Goal: Complete application form

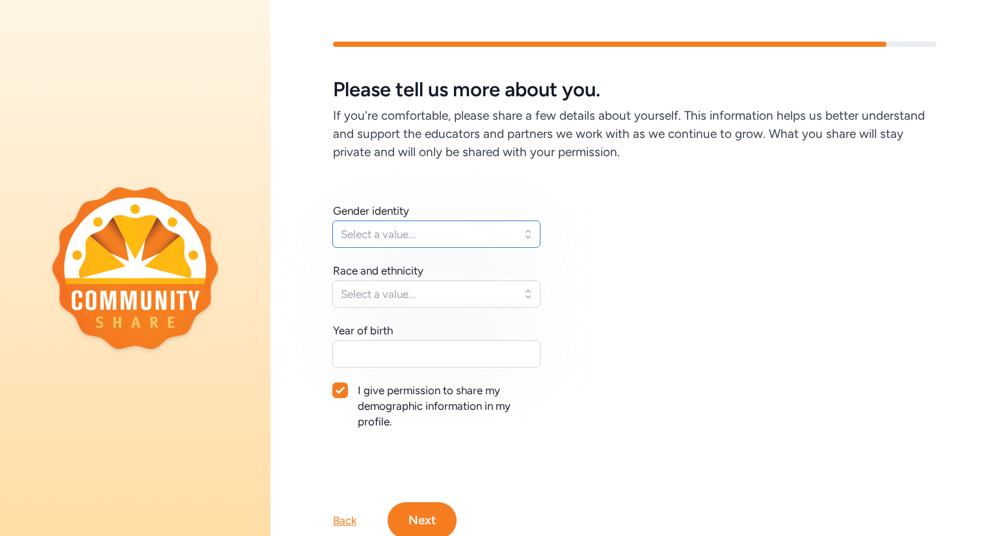
click at [473, 233] on span "Select a value..." at bounding box center [427, 234] width 173 height 16
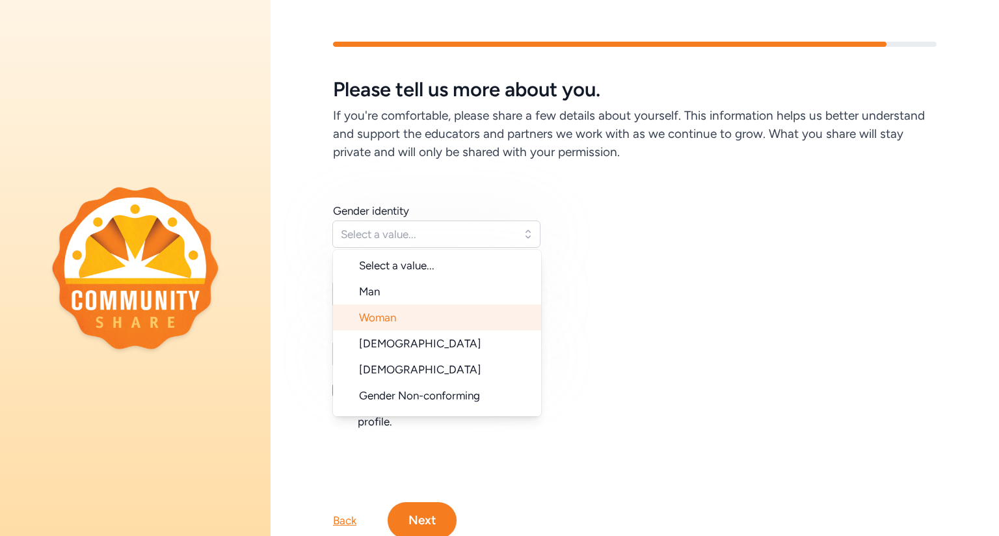
click at [439, 319] on li "Woman" at bounding box center [437, 317] width 208 height 26
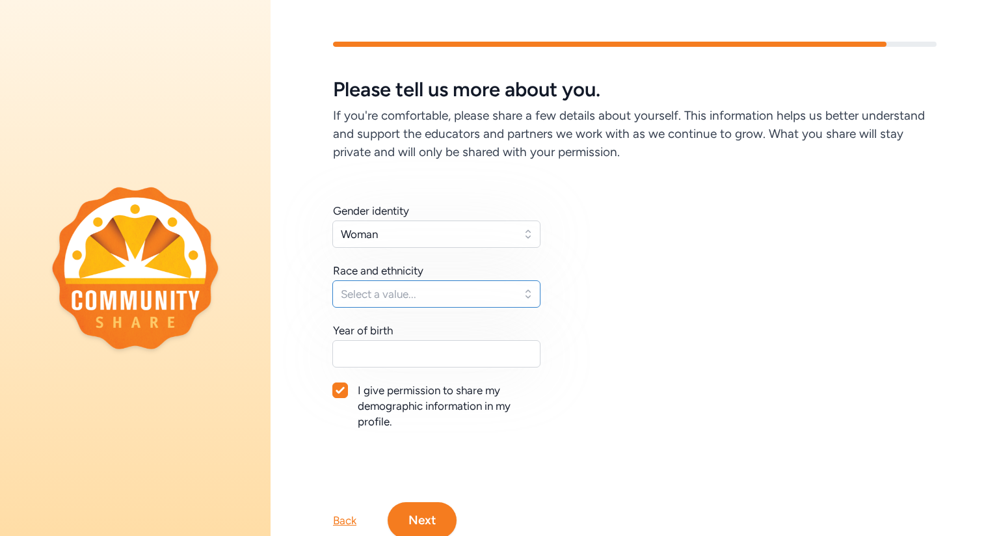
click at [427, 293] on span "Select a value..." at bounding box center [427, 294] width 173 height 16
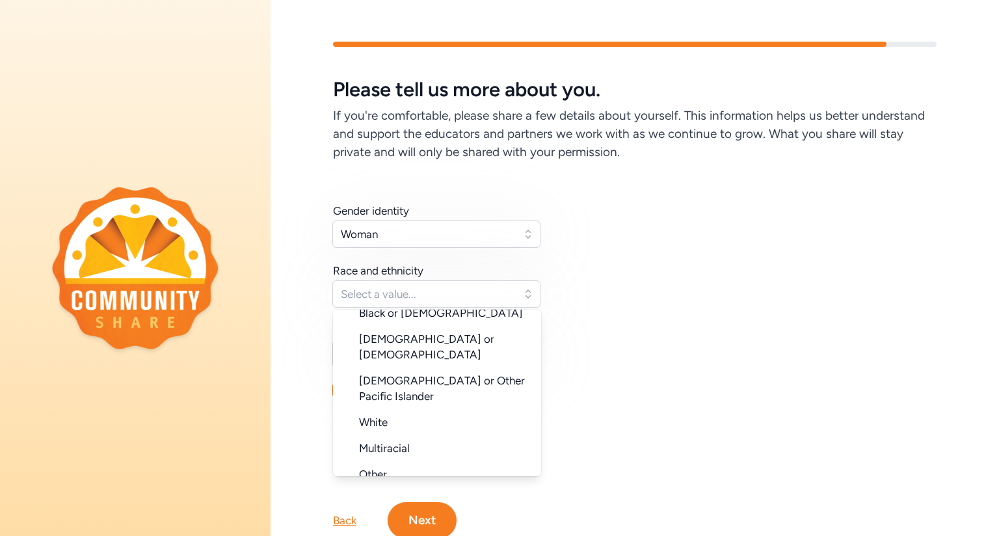
scroll to position [130, 0]
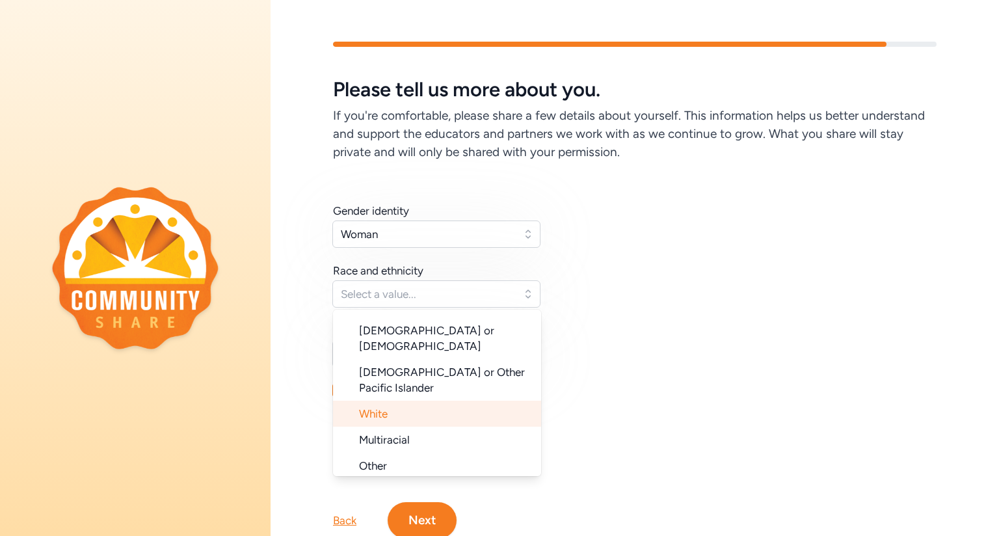
click at [435, 400] on li "White" at bounding box center [437, 413] width 208 height 26
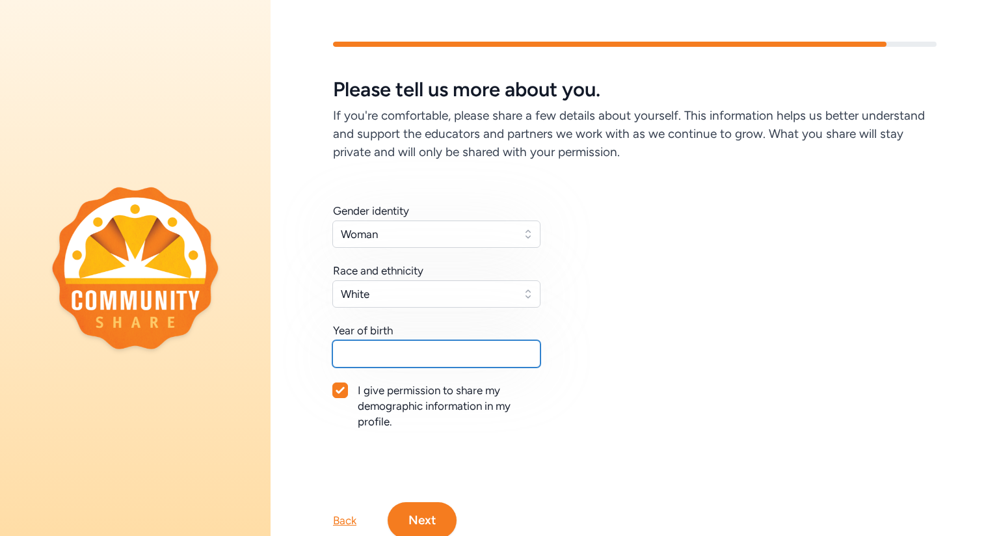
click at [417, 356] on input "text" at bounding box center [436, 353] width 208 height 27
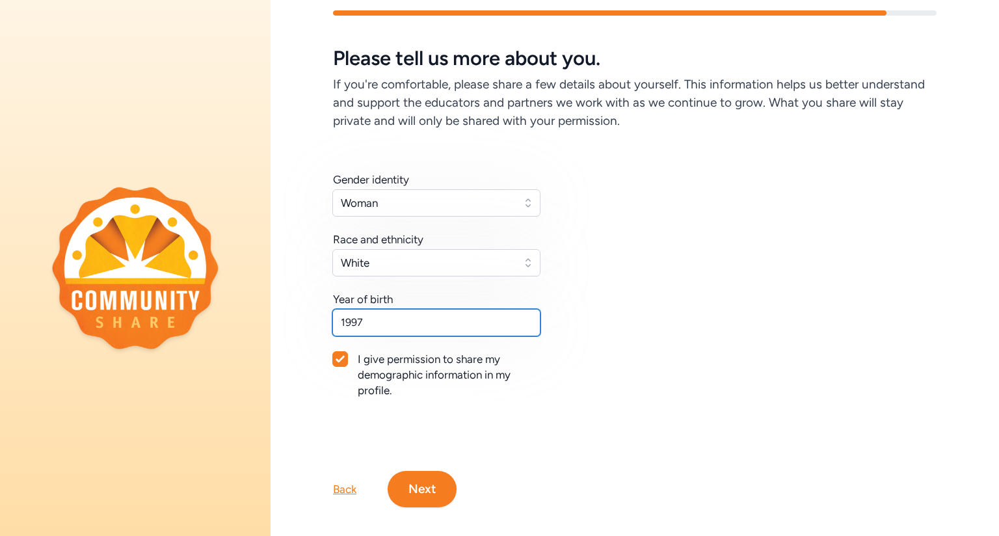
scroll to position [38, 0]
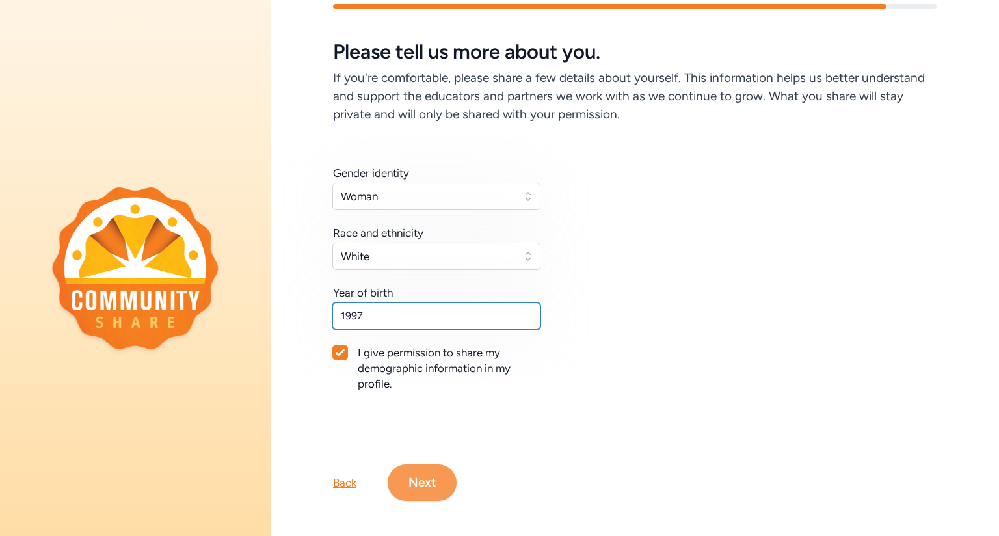
type input "1997"
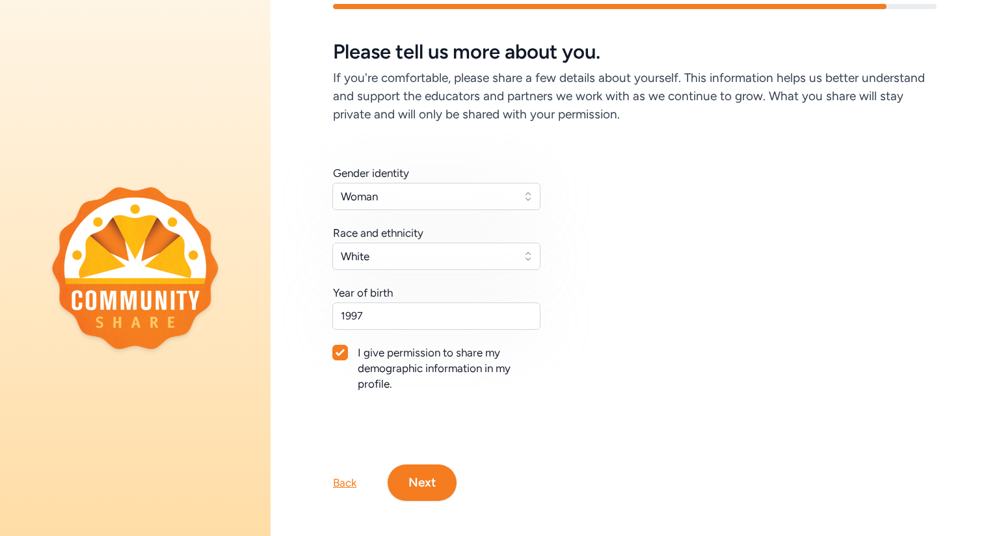
click at [439, 478] on button "Next" at bounding box center [421, 482] width 69 height 36
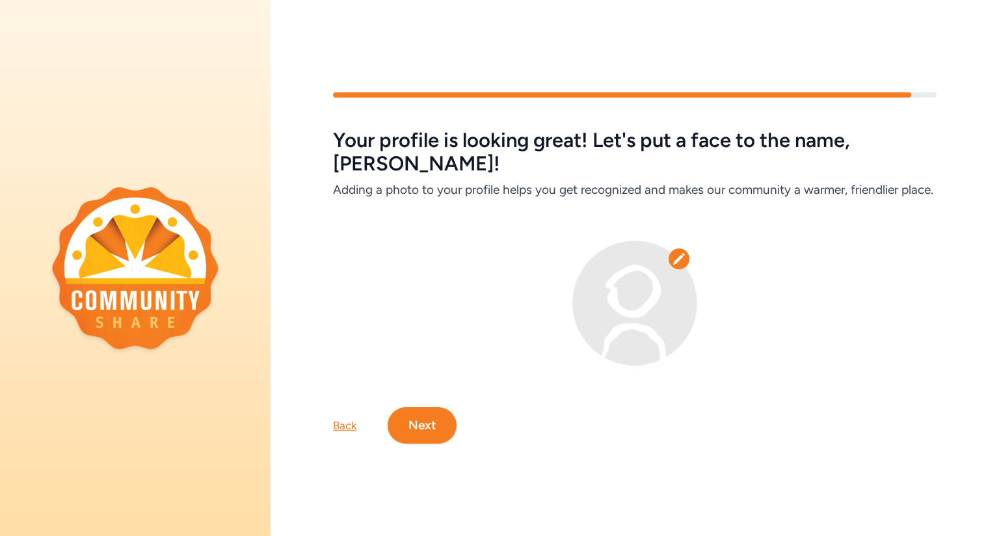
click at [676, 276] on img at bounding box center [634, 303] width 125 height 125
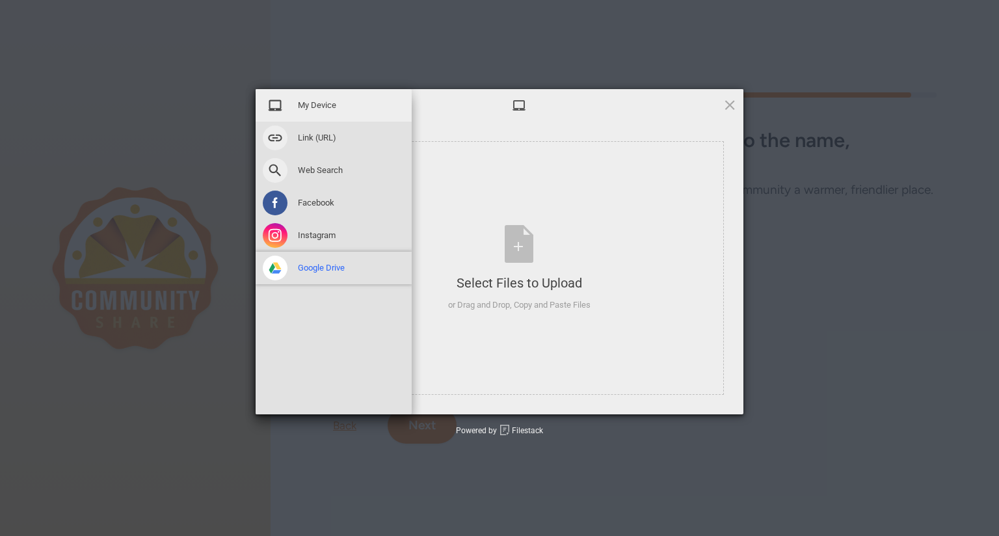
click at [318, 269] on span "Google Drive" at bounding box center [321, 268] width 47 height 12
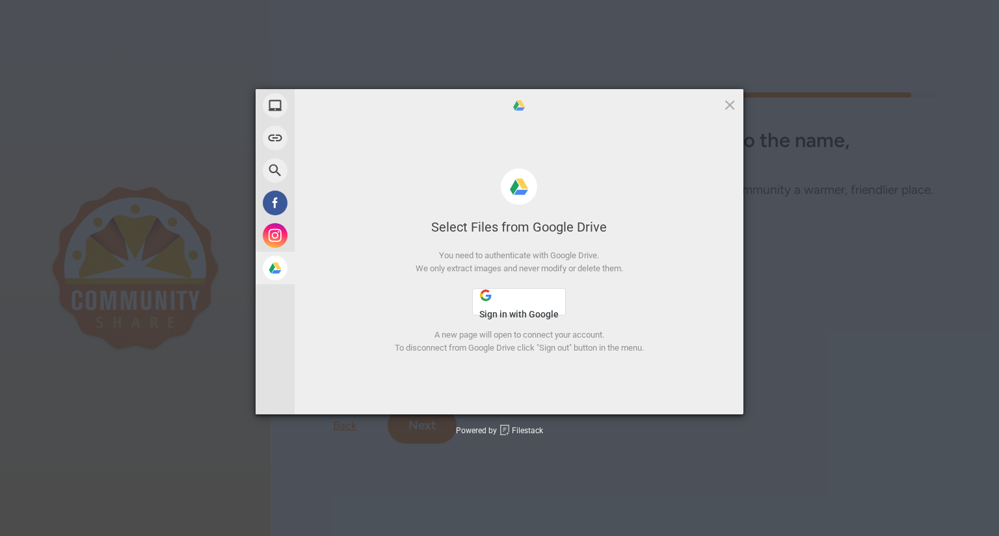
click at [508, 309] on span "Sign in with Google" at bounding box center [518, 314] width 79 height 10
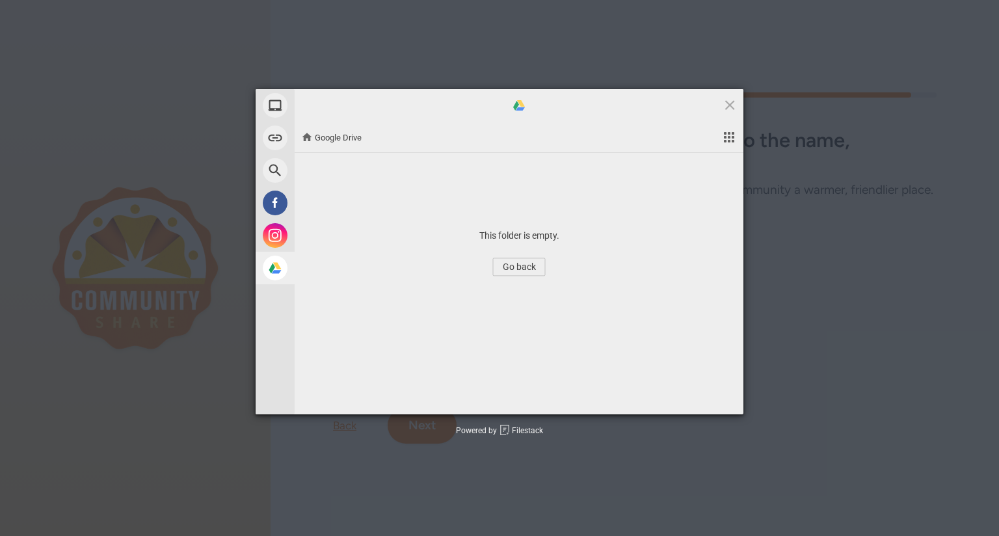
click at [514, 267] on span "Go back" at bounding box center [519, 266] width 53 height 18
click at [514, 267] on div "Select Files to Upload or Drag and Drop, Copy and Paste Files" at bounding box center [519, 268] width 142 height 86
click at [727, 109] on span at bounding box center [729, 105] width 14 height 14
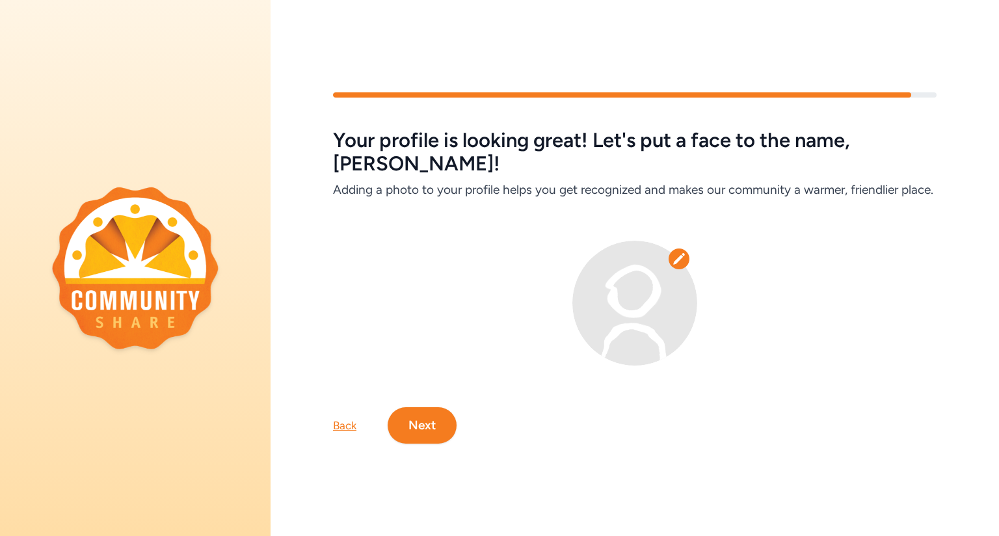
click at [428, 421] on button "Next" at bounding box center [421, 425] width 69 height 36
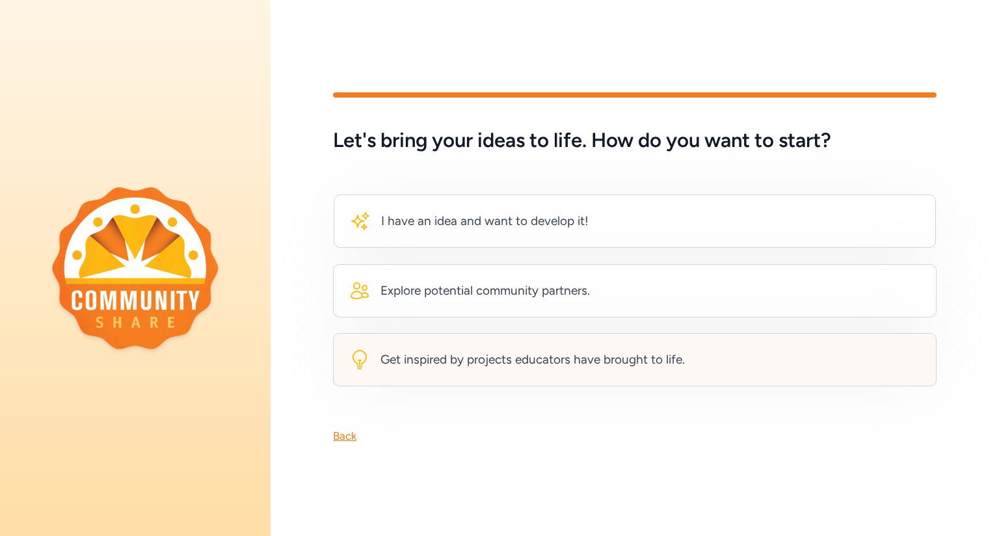
click at [447, 364] on div "Get inspired by projects educators have brought to life." at bounding box center [532, 359] width 304 height 18
